Goal: Task Accomplishment & Management: Manage account settings

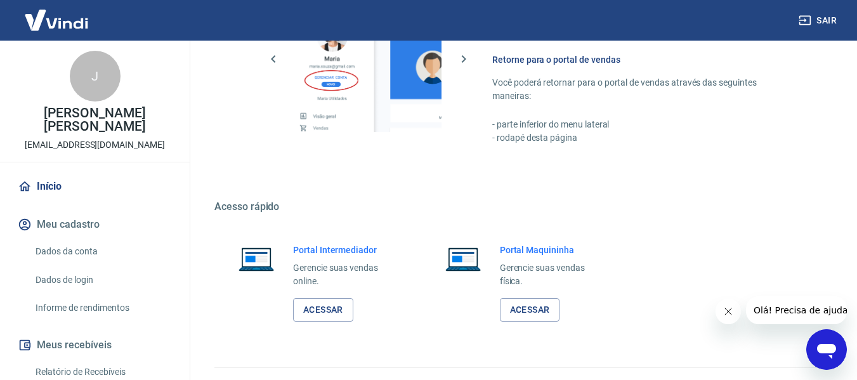
scroll to position [661, 0]
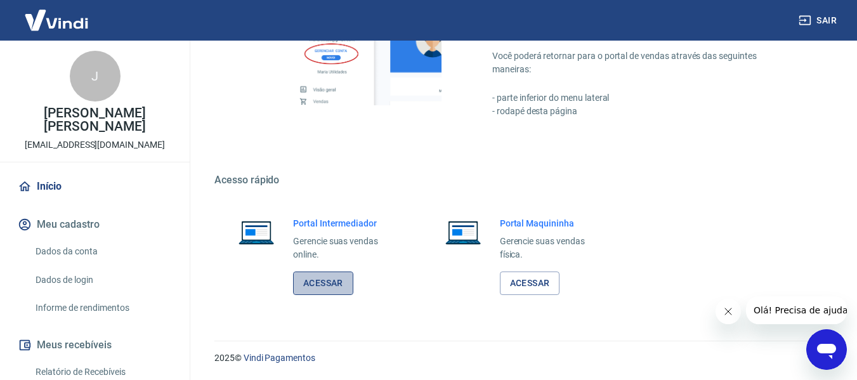
click at [320, 281] on link "Acessar" at bounding box center [323, 282] width 60 height 23
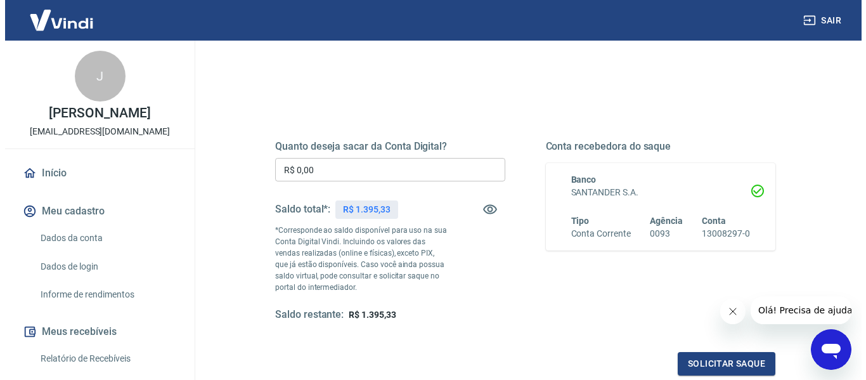
scroll to position [127, 0]
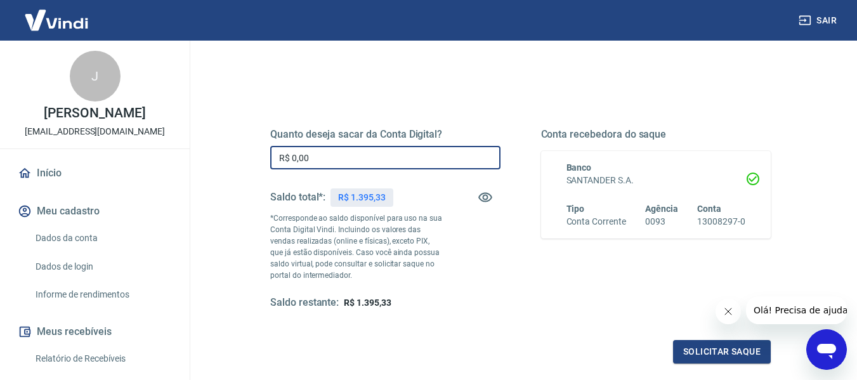
click at [329, 160] on input "R$ 0,00" at bounding box center [385, 157] width 230 height 23
type input "R$ 1.395,33"
click at [710, 353] on button "Solicitar saque" at bounding box center [722, 351] width 98 height 23
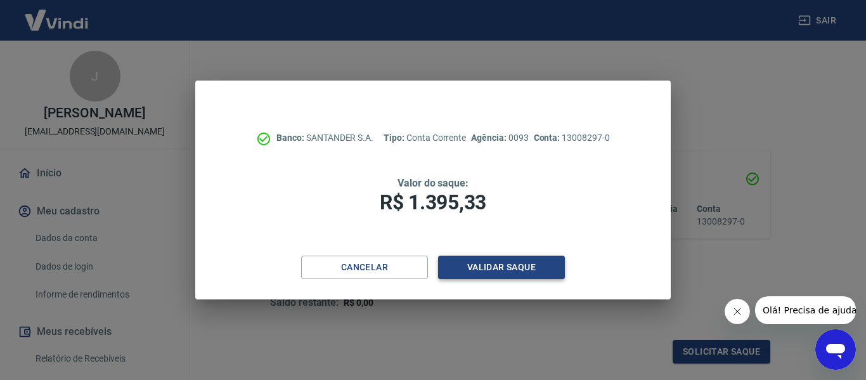
click at [498, 267] on button "Validar saque" at bounding box center [501, 267] width 127 height 23
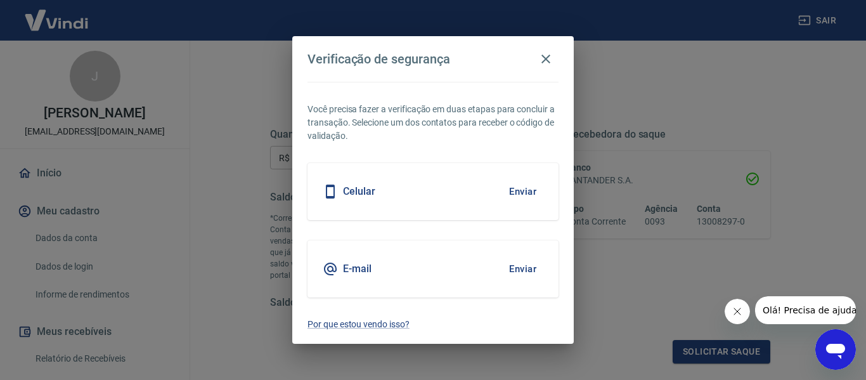
click at [516, 267] on button "Enviar" at bounding box center [522, 269] width 41 height 27
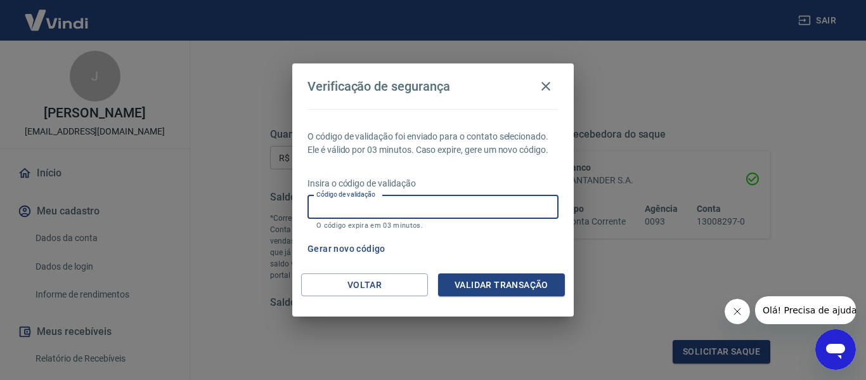
click at [447, 206] on input "Código de validação" at bounding box center [433, 206] width 251 height 23
type input "523659"
click at [498, 280] on button "Validar transação" at bounding box center [501, 284] width 127 height 23
